Goal: Task Accomplishment & Management: Manage account settings

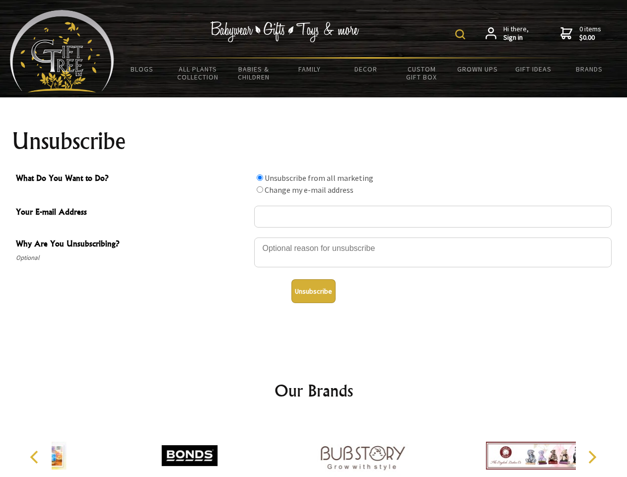
click at [462, 34] on img at bounding box center [460, 34] width 10 height 10
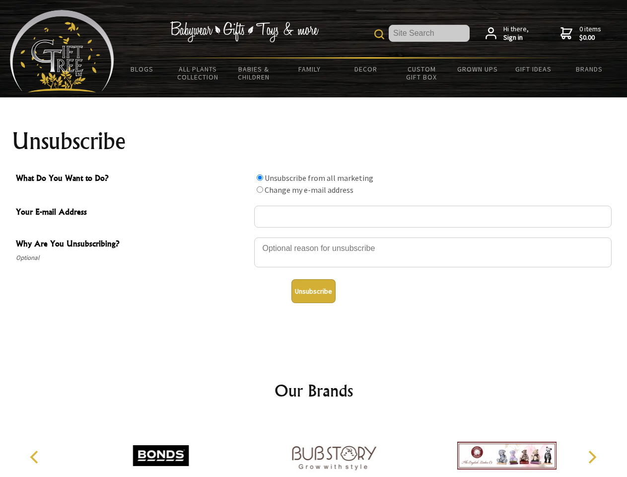
click at [314, 237] on div at bounding box center [433, 253] width 358 height 35
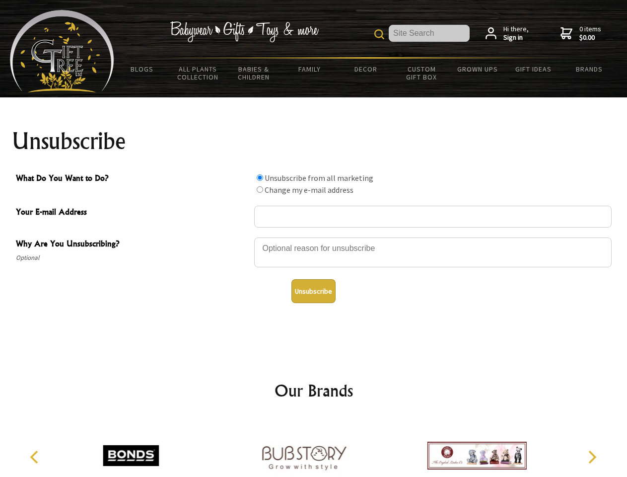
click at [260, 177] on input "What Do You Want to Do?" at bounding box center [260, 177] width 6 height 6
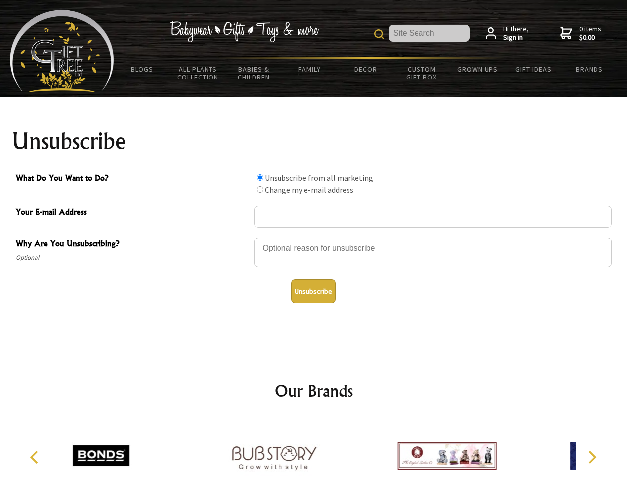
click at [260, 189] on input "What Do You Want to Do?" at bounding box center [260, 189] width 6 height 6
radio input "true"
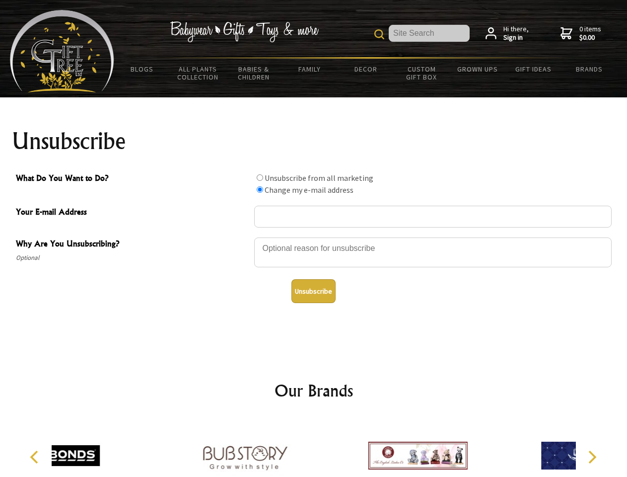
click at [313, 291] on button "Unsubscribe" at bounding box center [314, 291] width 44 height 24
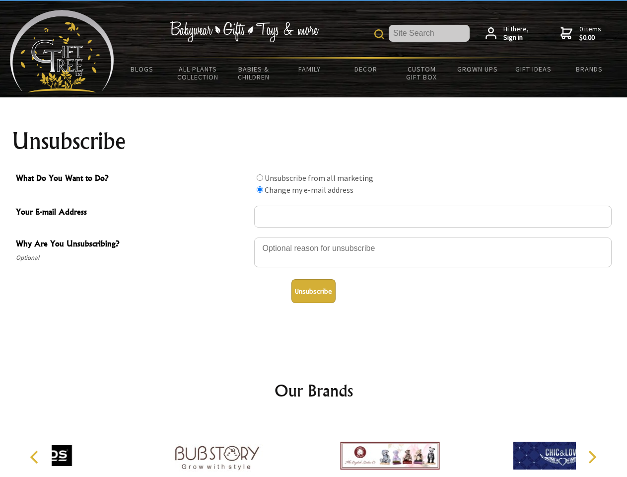
click at [36, 457] on icon "Previous" at bounding box center [35, 457] width 13 height 13
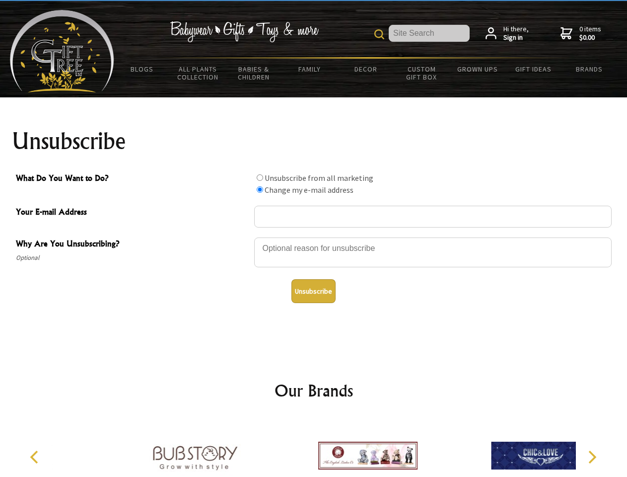
click at [592, 457] on icon "Next" at bounding box center [591, 457] width 13 height 13
